Goal: Transaction & Acquisition: Purchase product/service

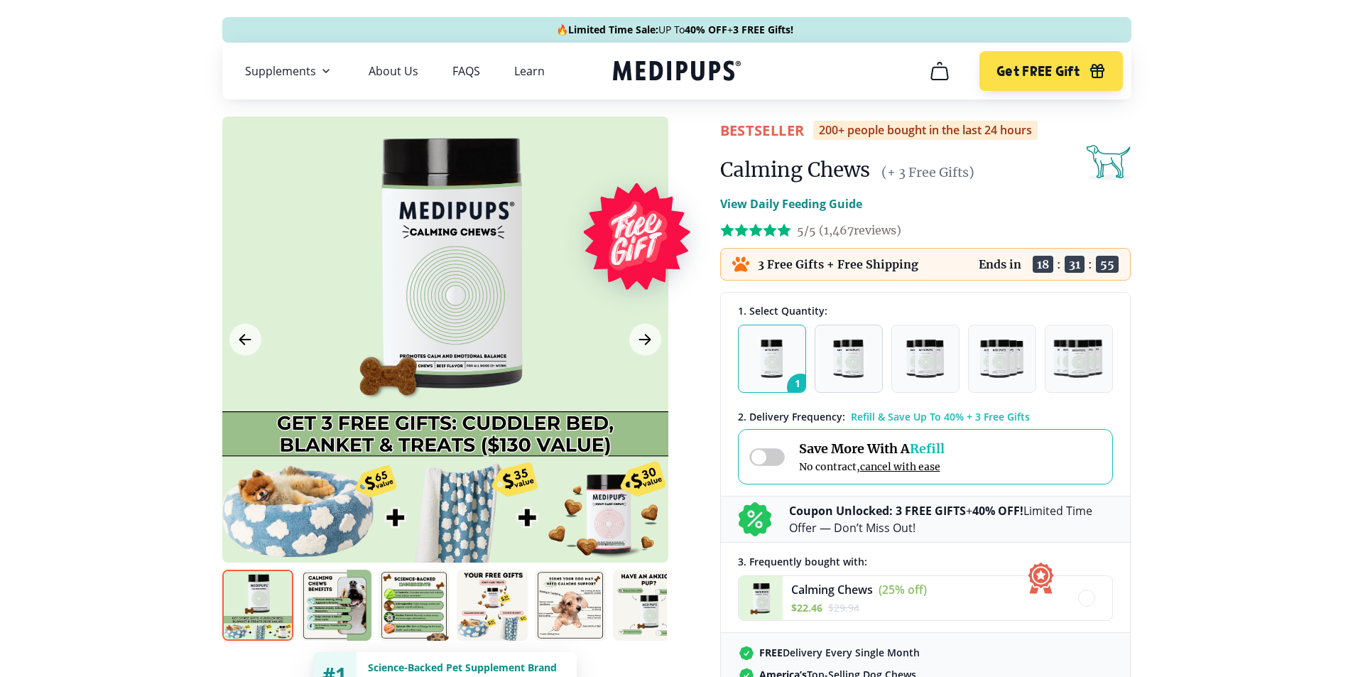
click at [844, 358] on img "button" at bounding box center [848, 358] width 30 height 38
click at [778, 348] on img "button" at bounding box center [772, 358] width 22 height 38
click at [532, 308] on div at bounding box center [445, 339] width 446 height 446
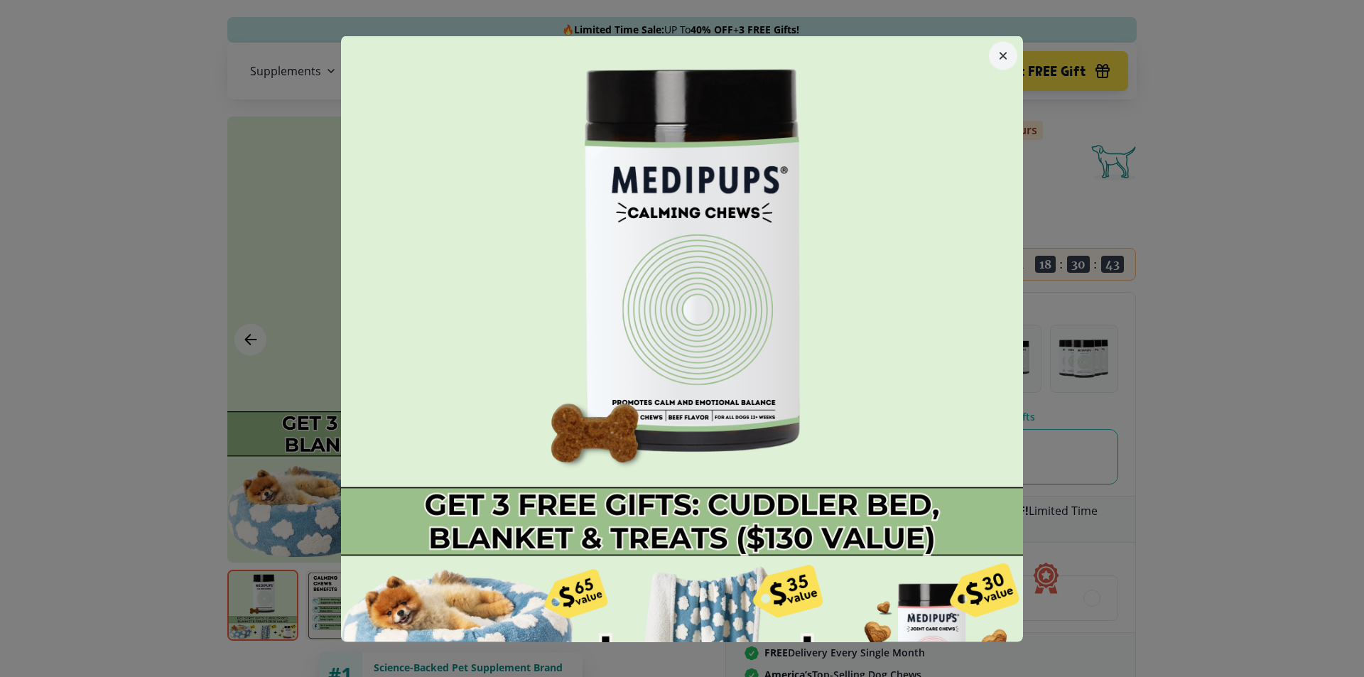
click at [1000, 56] on icon "button" at bounding box center [1003, 56] width 6 height 6
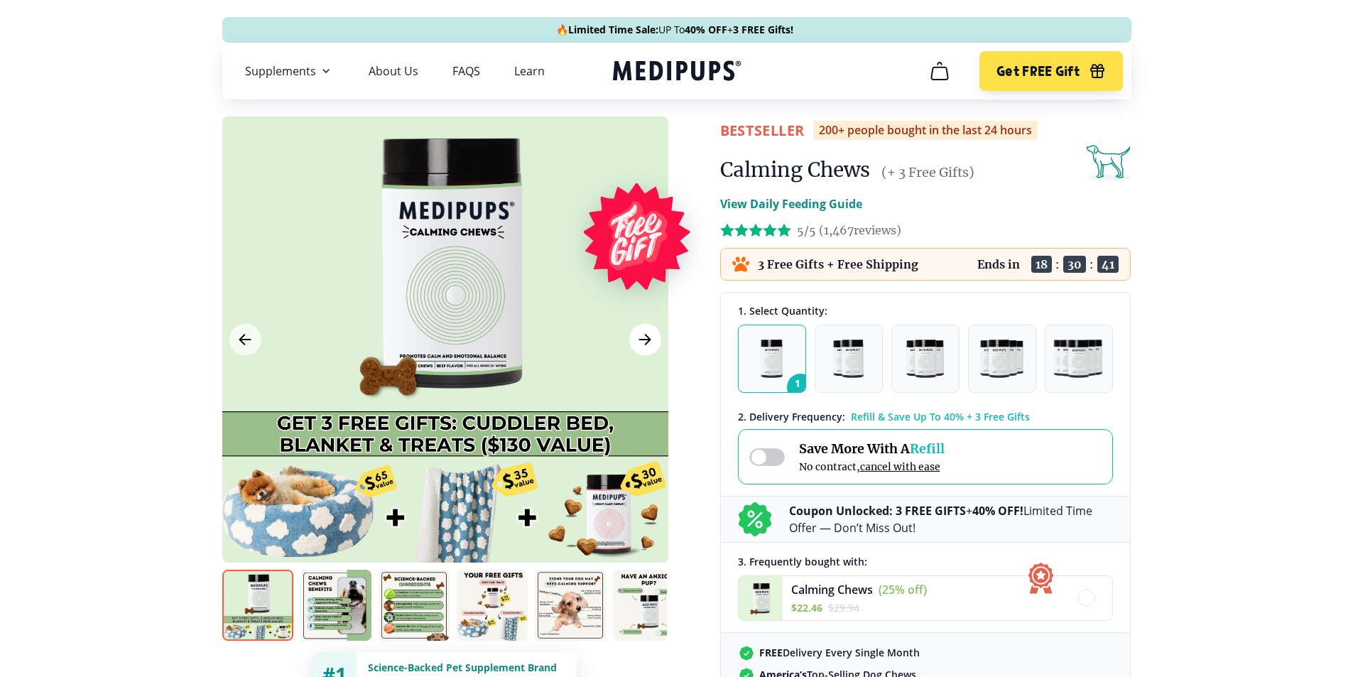
click at [648, 341] on icon "Next Image" at bounding box center [645, 340] width 11 height 10
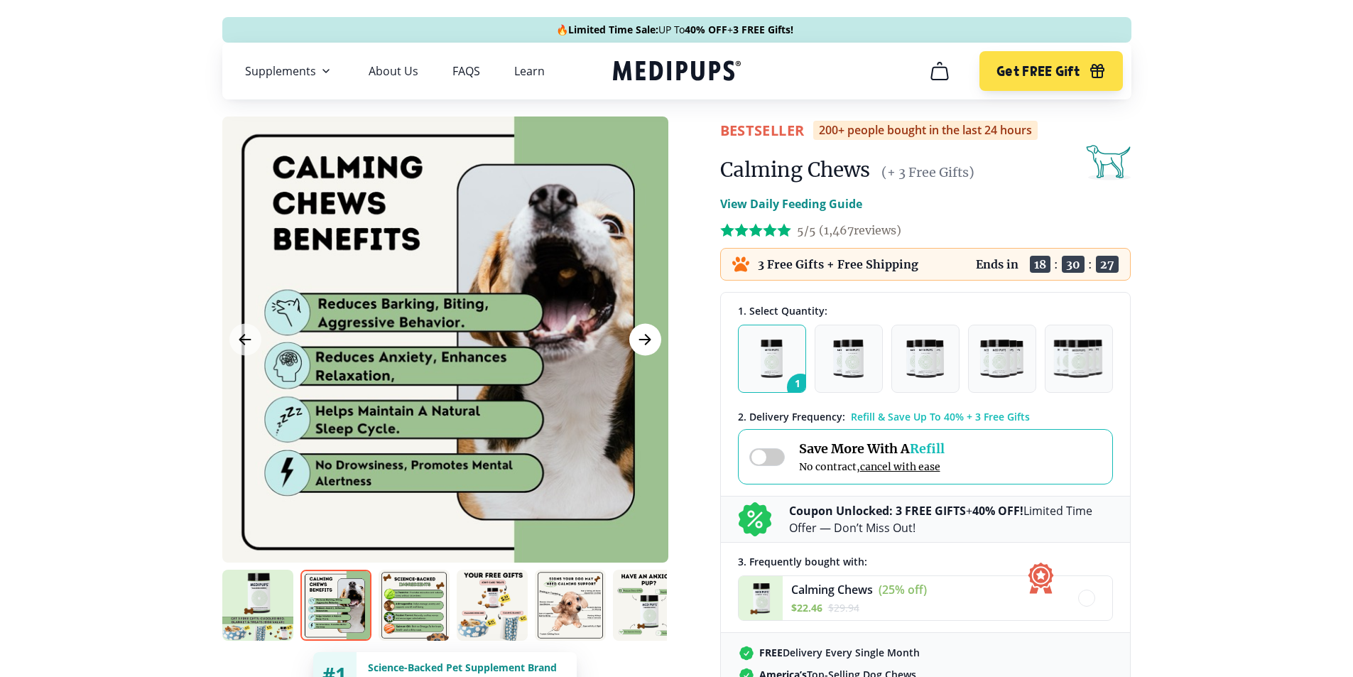
click at [651, 339] on icon "Next Image" at bounding box center [644, 340] width 17 height 18
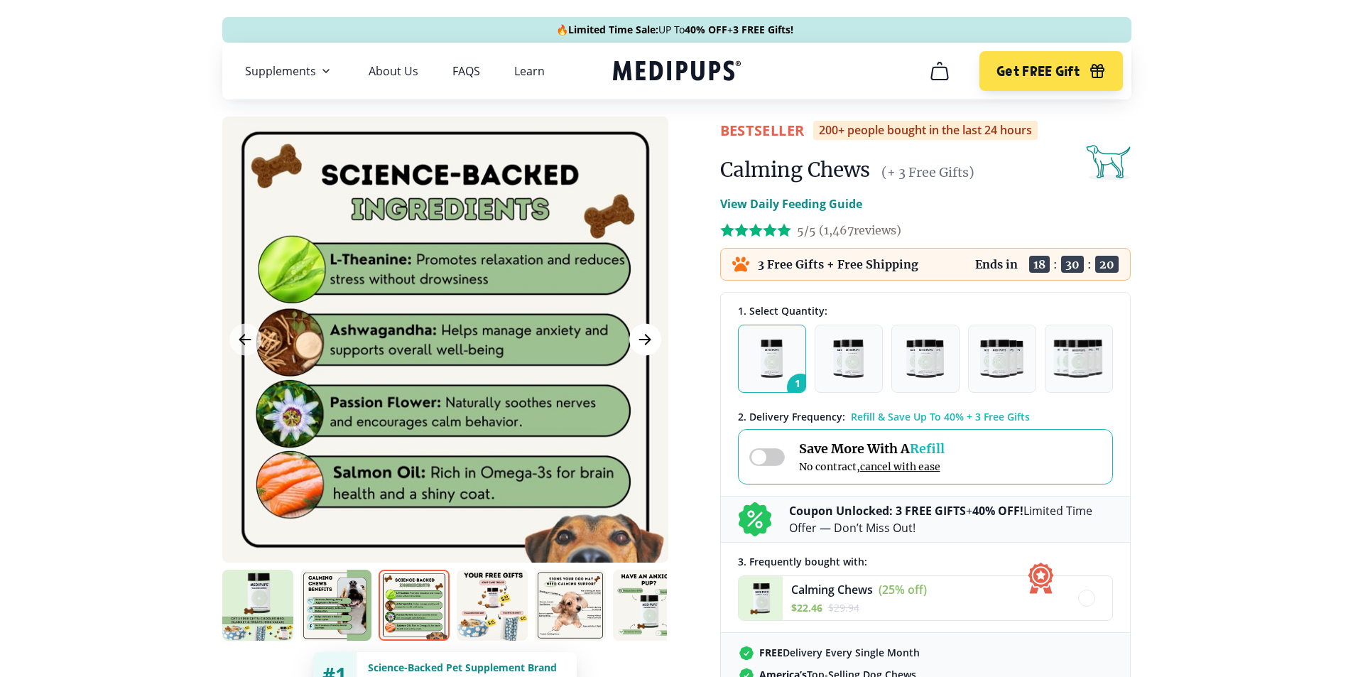
click at [652, 339] on icon "Next Image" at bounding box center [644, 340] width 17 height 18
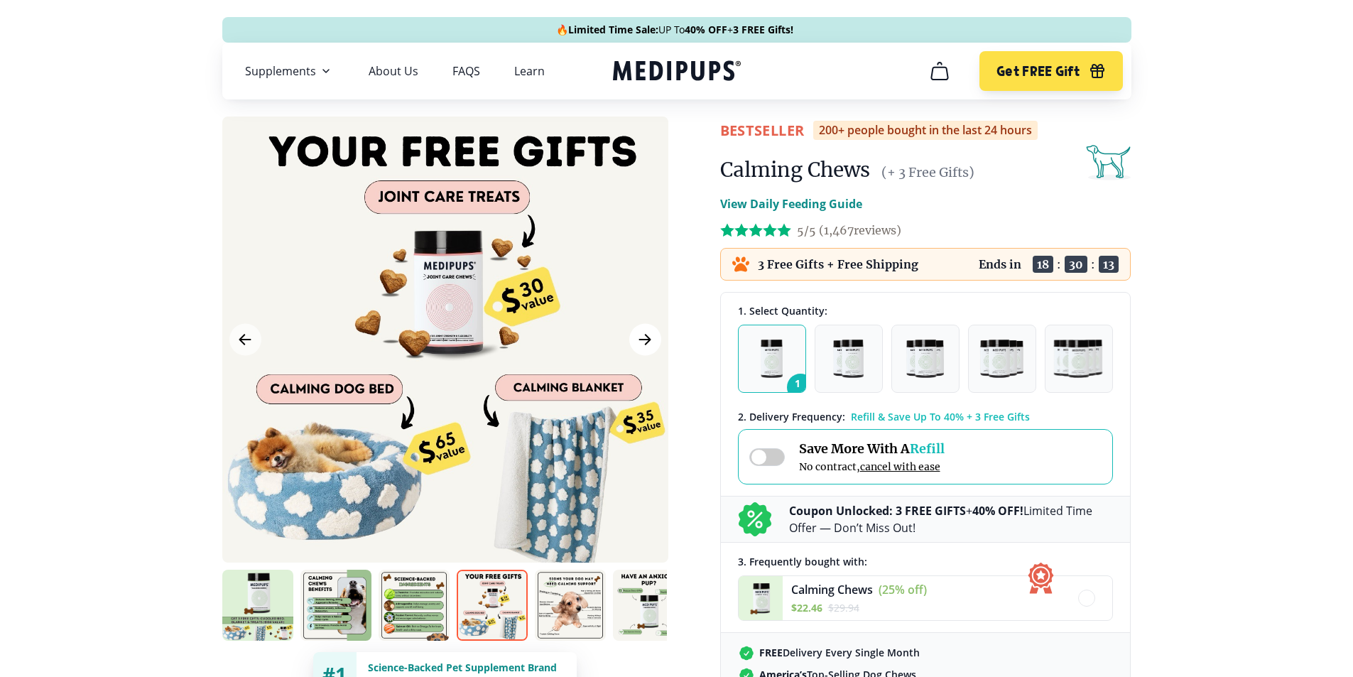
click at [653, 340] on button "Next Image" at bounding box center [645, 340] width 32 height 32
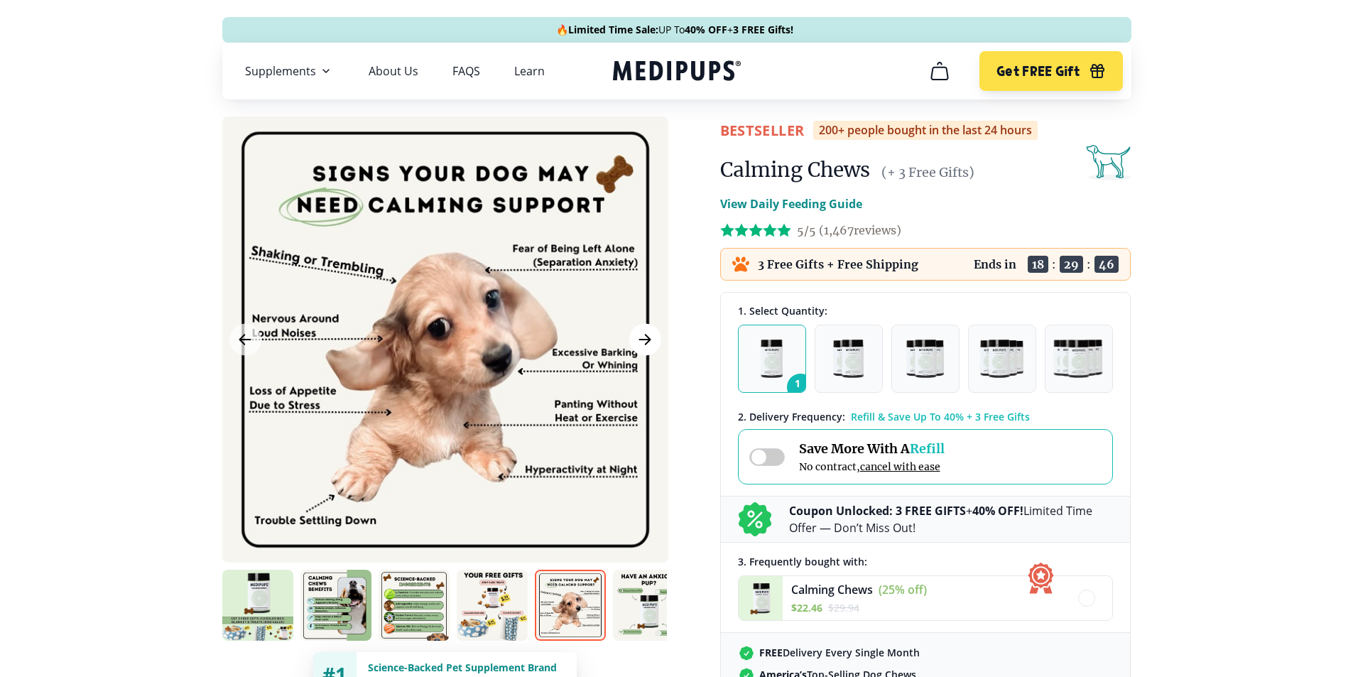
click at [661, 342] on button "Next Image" at bounding box center [645, 340] width 32 height 32
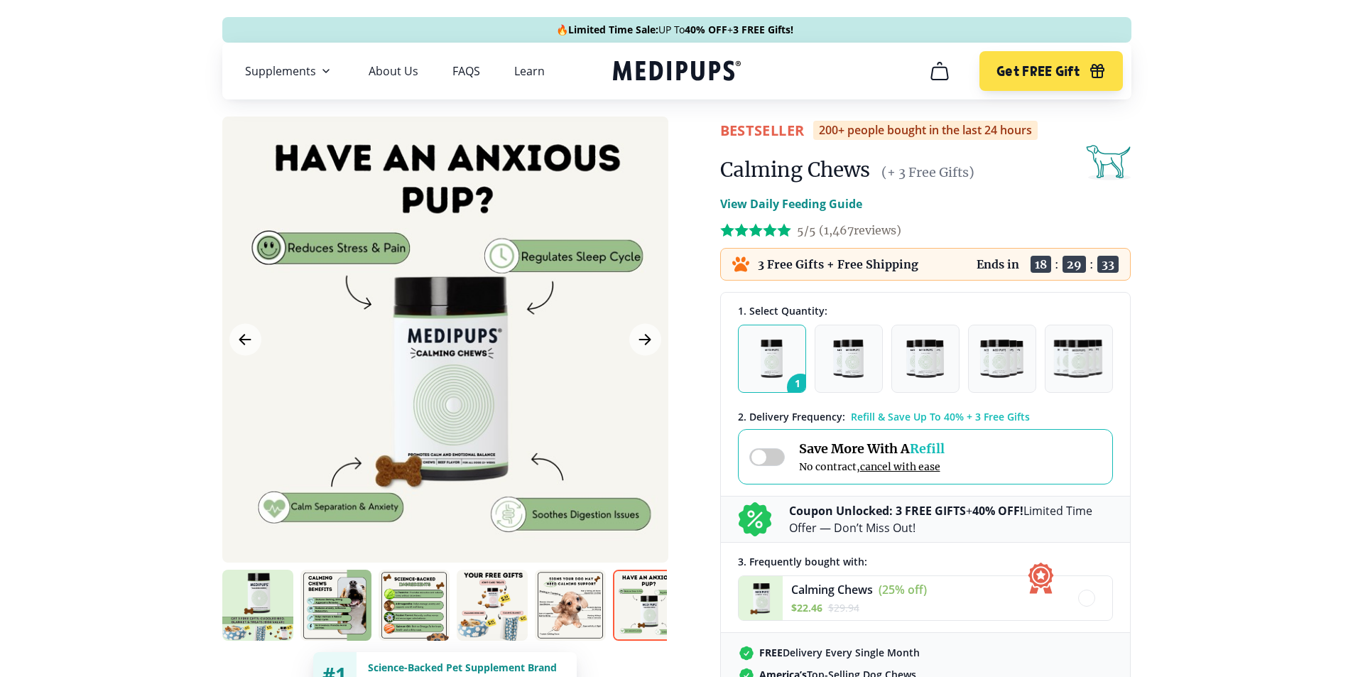
click at [663, 342] on div at bounding box center [445, 339] width 446 height 446
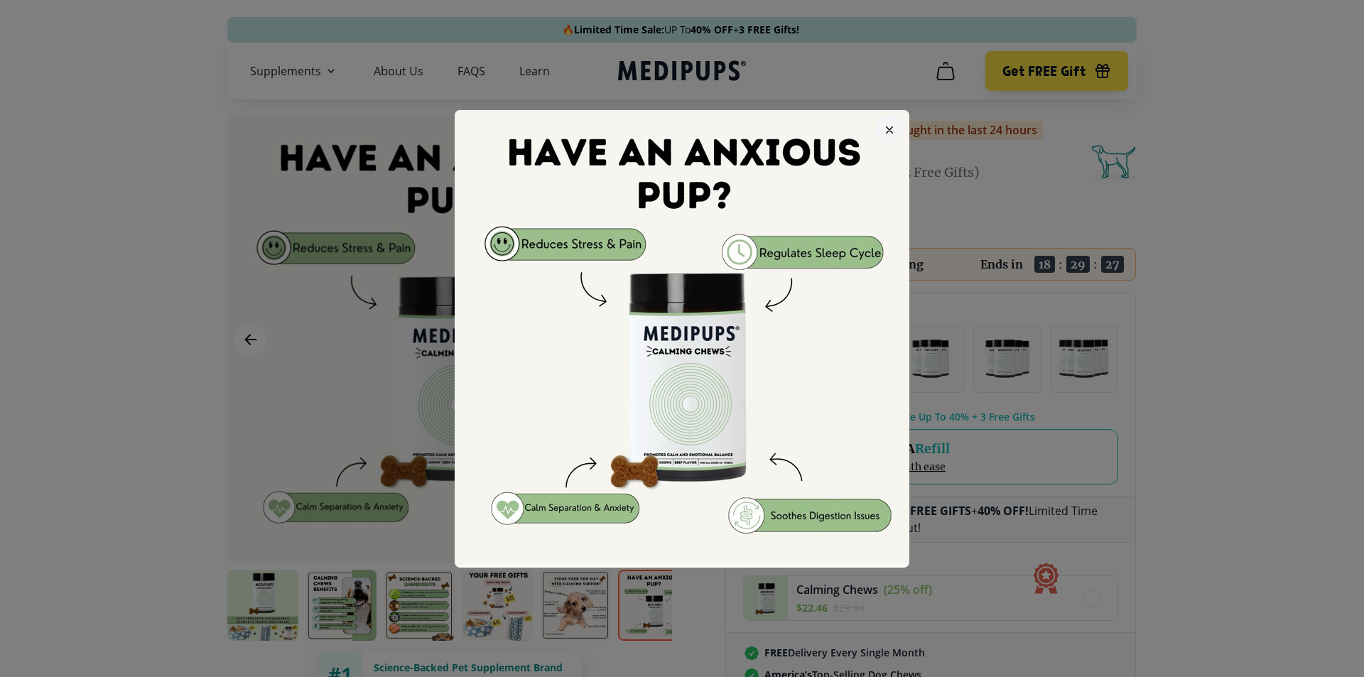
click at [886, 133] on icon "button" at bounding box center [889, 129] width 7 height 7
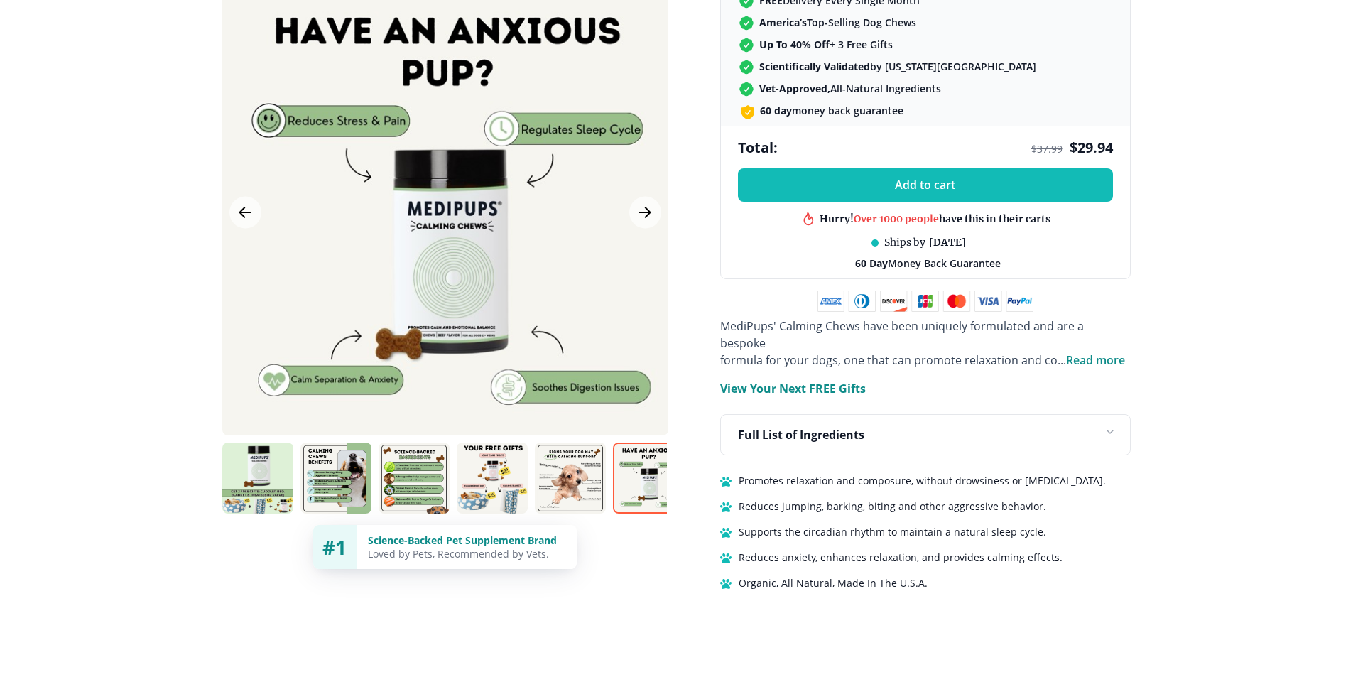
scroll to position [639, 0]
